Goal: Information Seeking & Learning: Learn about a topic

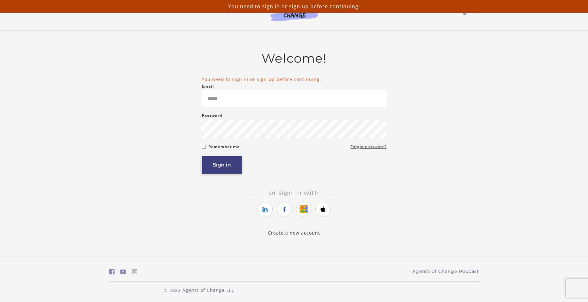
type input "**********"
click at [219, 164] on button "Sign in" at bounding box center [222, 165] width 40 height 18
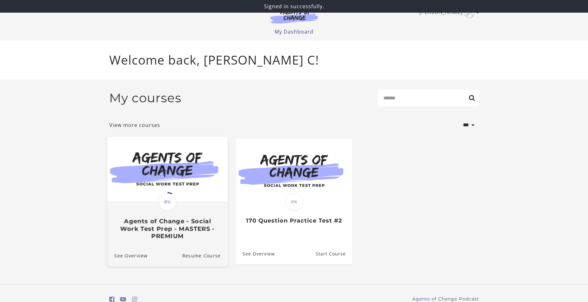
click at [164, 165] on img at bounding box center [167, 169] width 120 height 65
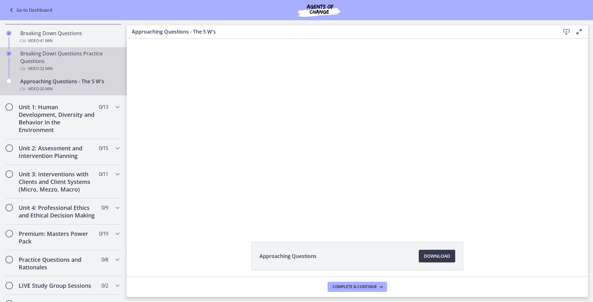
scroll to position [158, 0]
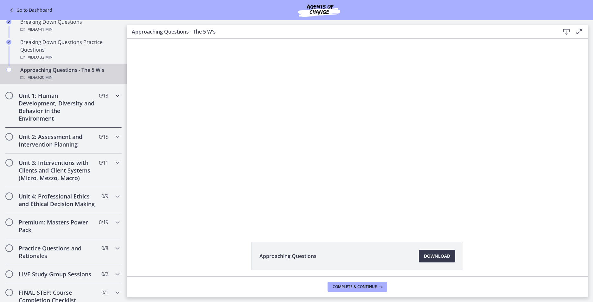
click at [103, 110] on div "Unit 1: Human Development, Diversity and Behavior in the Environment 0 / 13 Com…" at bounding box center [63, 106] width 117 height 41
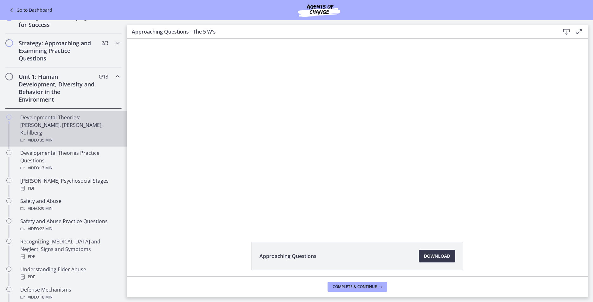
scroll to position [94, 0]
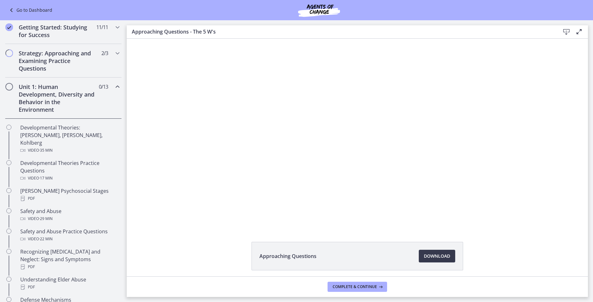
click at [101, 97] on div "Unit 1: Human Development, Diversity and Behavior in the Environment 0 / 13 Com…" at bounding box center [63, 98] width 117 height 41
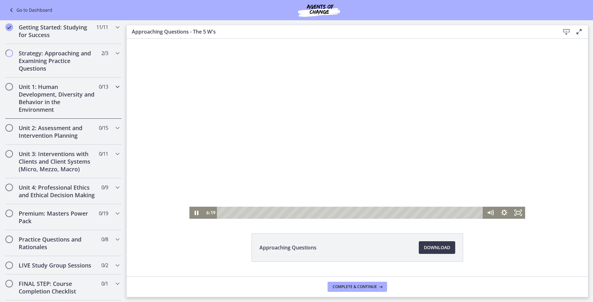
scroll to position [0, 0]
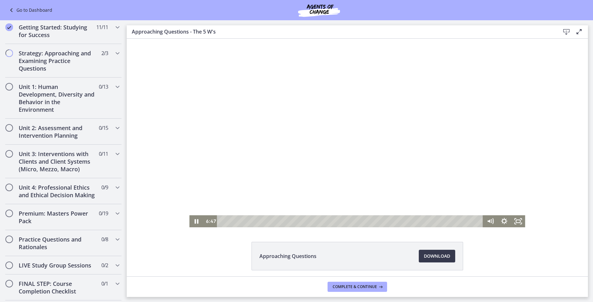
click at [311, 176] on div at bounding box center [357, 133] width 336 height 189
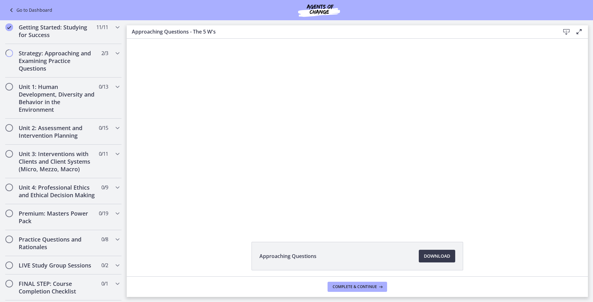
click at [307, 163] on div at bounding box center [357, 133] width 336 height 189
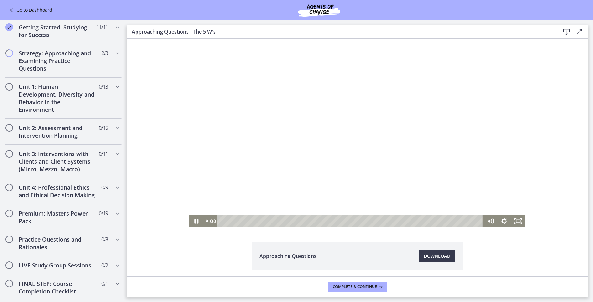
click at [302, 111] on div at bounding box center [357, 133] width 336 height 189
click at [302, 110] on div at bounding box center [357, 133] width 336 height 189
click at [311, 121] on div at bounding box center [357, 133] width 336 height 189
click at [363, 144] on div at bounding box center [357, 133] width 336 height 189
click at [373, 139] on div at bounding box center [357, 133] width 336 height 189
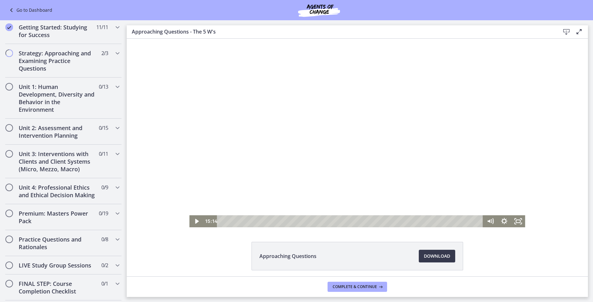
click at [310, 156] on div at bounding box center [357, 133] width 336 height 189
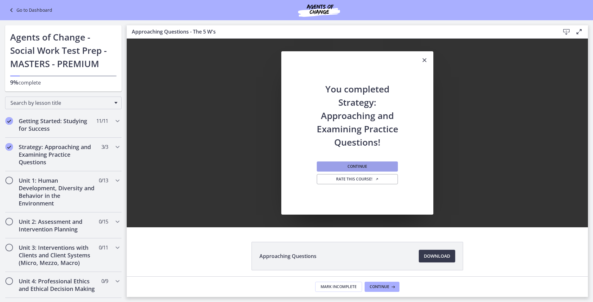
click at [379, 164] on button "Continue" at bounding box center [357, 167] width 81 height 10
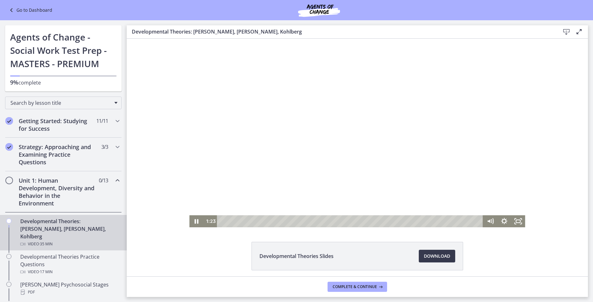
click at [362, 178] on div at bounding box center [357, 133] width 336 height 189
click at [405, 137] on div at bounding box center [357, 133] width 336 height 189
click at [309, 158] on div at bounding box center [357, 133] width 336 height 189
click at [408, 135] on div at bounding box center [357, 133] width 336 height 189
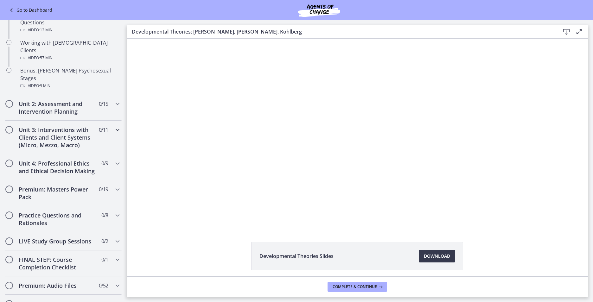
scroll to position [443, 0]
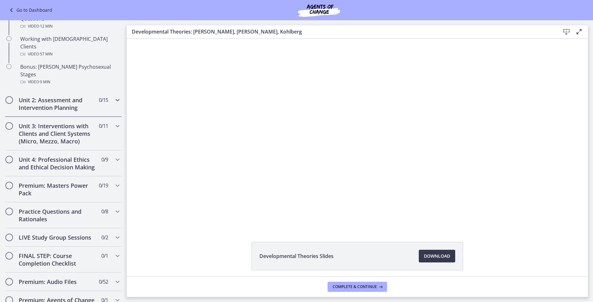
click at [82, 96] on h2 "Unit 2: Assessment and Intervention Planning" at bounding box center [57, 103] width 77 height 15
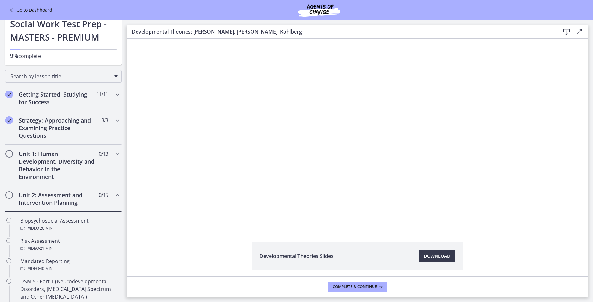
scroll to position [0, 0]
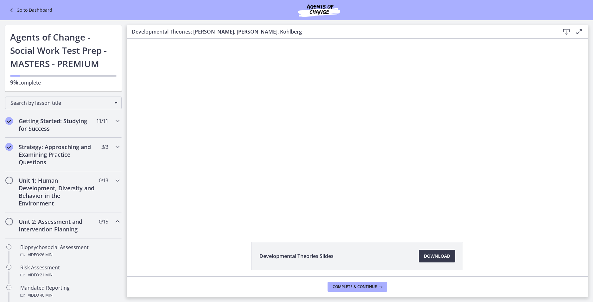
click at [19, 9] on link "Go to Dashboard" at bounding box center [30, 10] width 45 height 8
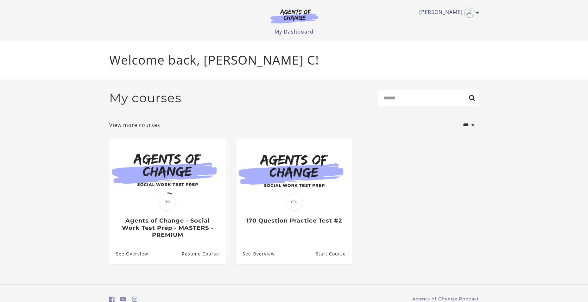
click at [478, 17] on ul "[PERSON_NAME] My Account Support Sign Out" at bounding box center [294, 13] width 370 height 10
click at [473, 14] on img "Toggle menu" at bounding box center [469, 13] width 10 height 10
click at [437, 46] on link "Sign Out" at bounding box center [453, 44] width 56 height 11
